Goal: Information Seeking & Learning: Learn about a topic

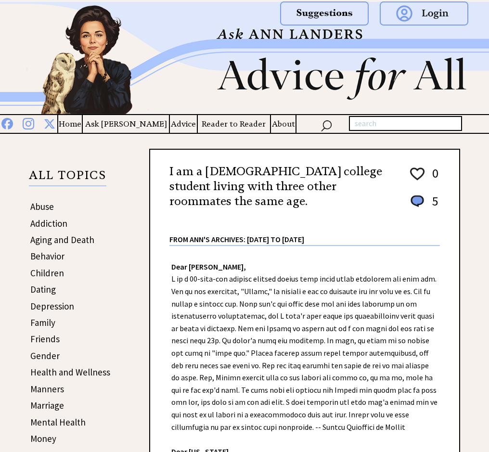
click at [46, 207] on link "Abuse" at bounding box center [42, 207] width 24 height 12
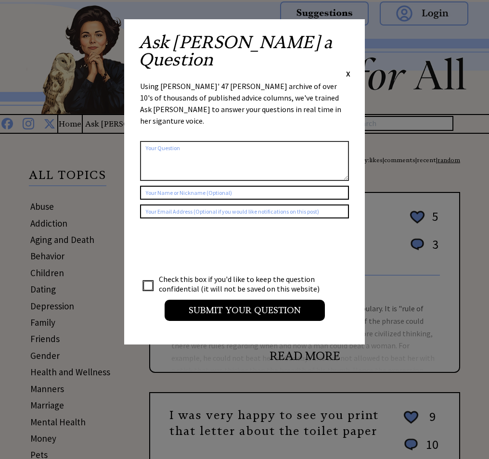
click at [349, 69] on span "X" at bounding box center [348, 74] width 4 height 10
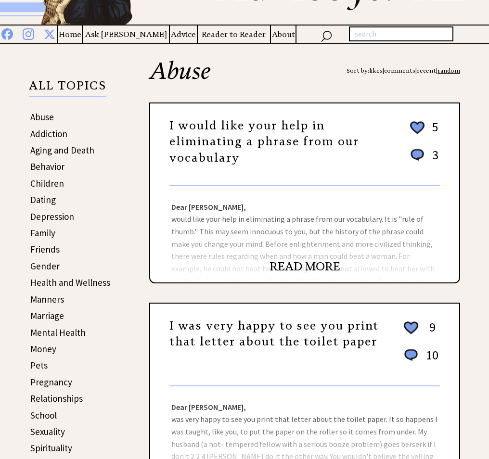
scroll to position [96, 0]
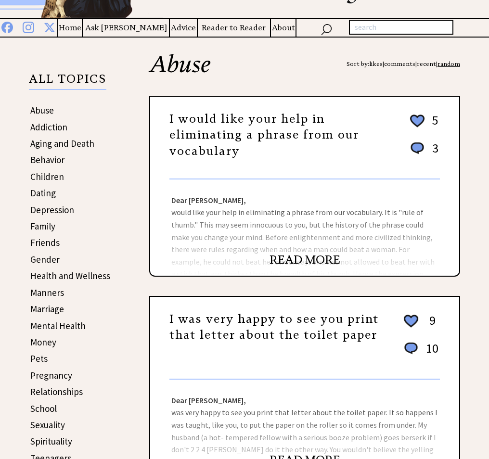
click at [308, 257] on link "READ MORE" at bounding box center [304, 260] width 71 height 14
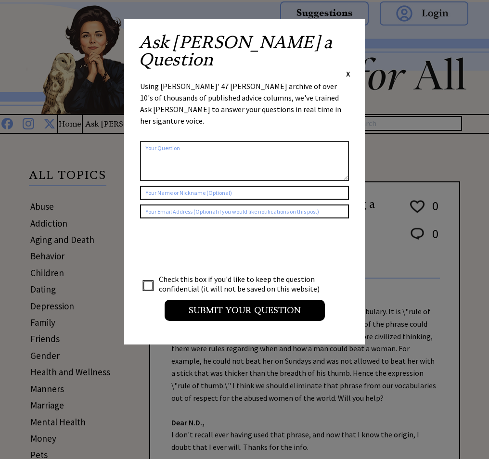
click at [347, 69] on span "X" at bounding box center [348, 74] width 4 height 10
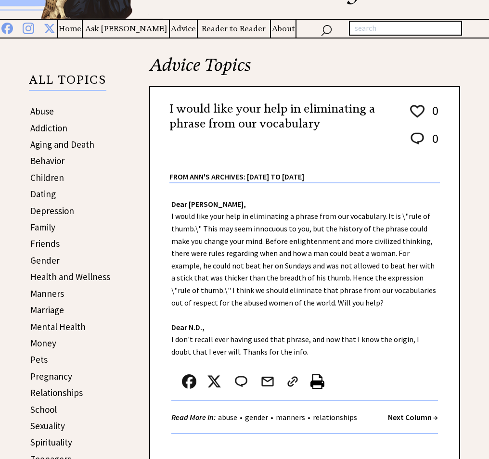
scroll to position [96, 0]
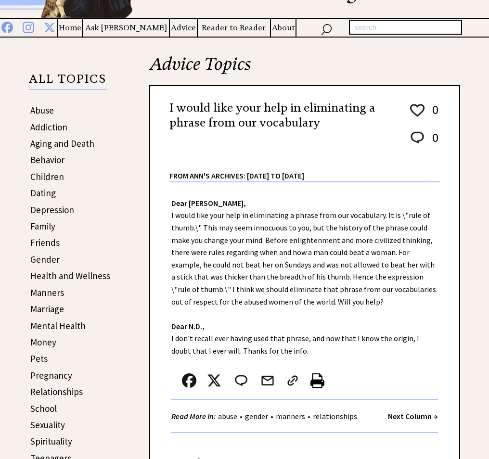
click at [52, 159] on link "Behavior" at bounding box center [47, 160] width 34 height 12
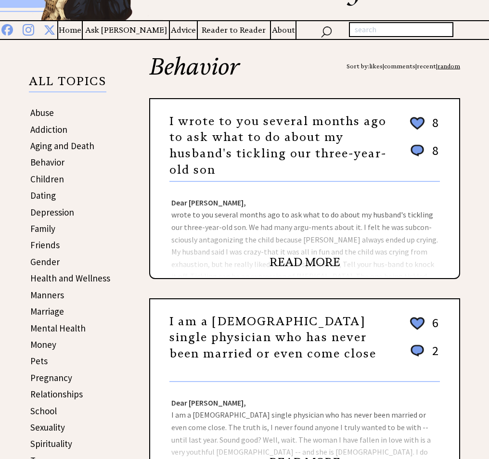
scroll to position [96, 0]
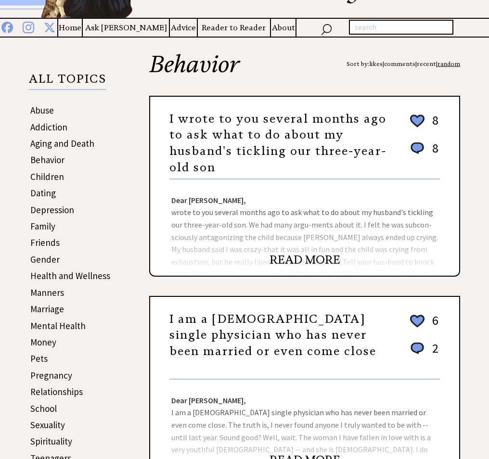
click at [314, 257] on link "READ MORE" at bounding box center [304, 260] width 71 height 14
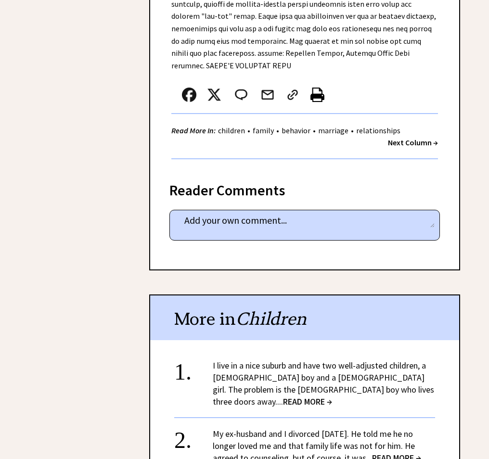
scroll to position [2454, 0]
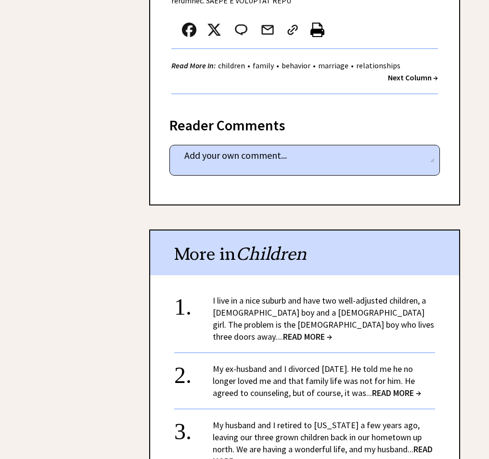
click at [332, 331] on span "READ MORE →" at bounding box center [307, 336] width 49 height 11
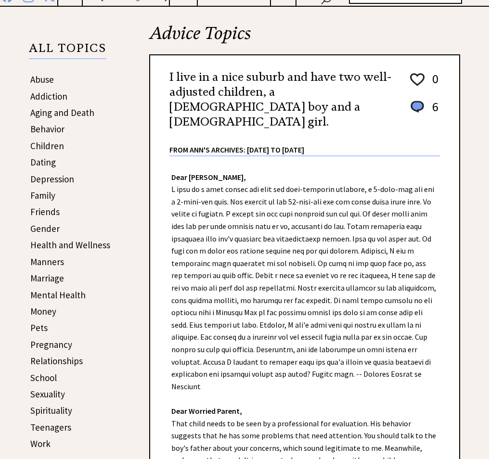
scroll to position [144, 0]
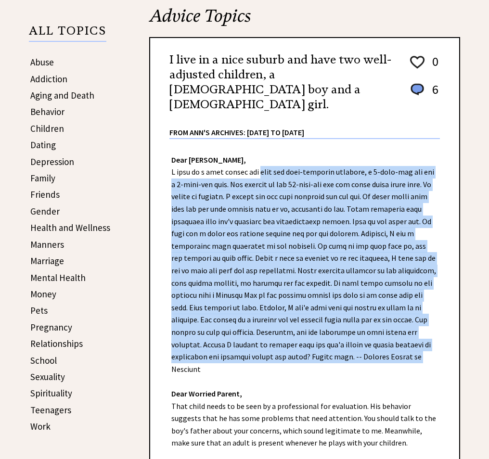
drag, startPoint x: 253, startPoint y: 166, endPoint x: 375, endPoint y: 357, distance: 226.2
click at [375, 357] on div "Dear [PERSON_NAME], Dear Worried Parent, That child needs to be seen by a profe…" at bounding box center [304, 338] width 309 height 398
drag, startPoint x: 375, startPoint y: 357, endPoint x: 285, endPoint y: 267, distance: 126.9
copy div "have two well-adjusted children, a [DEMOGRAPHIC_DATA] boy and a [DEMOGRAPHIC_DA…"
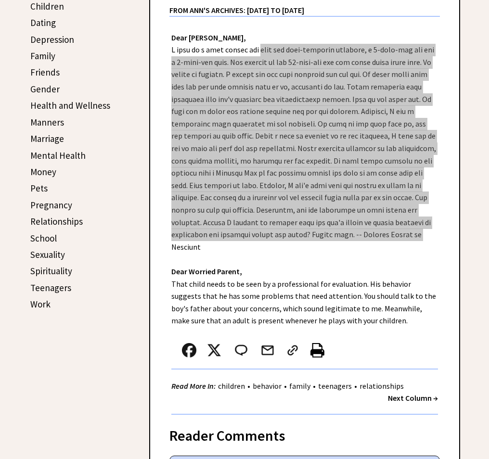
scroll to position [289, 0]
